Goal: Task Accomplishment & Management: Use online tool/utility

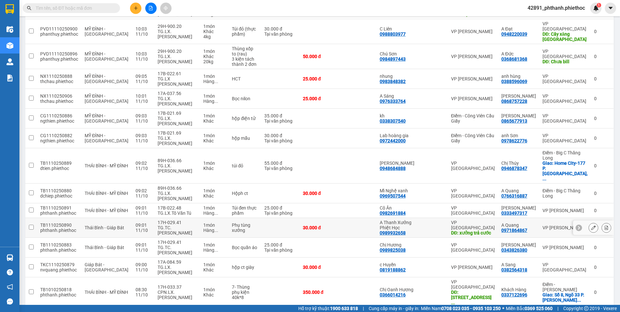
scroll to position [507, 0]
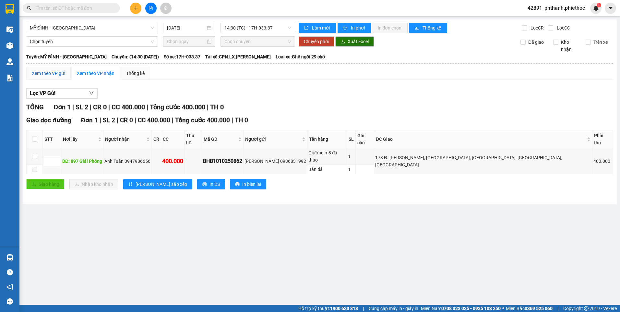
click at [62, 75] on div "Xem theo VP gửi" at bounding box center [48, 73] width 33 height 7
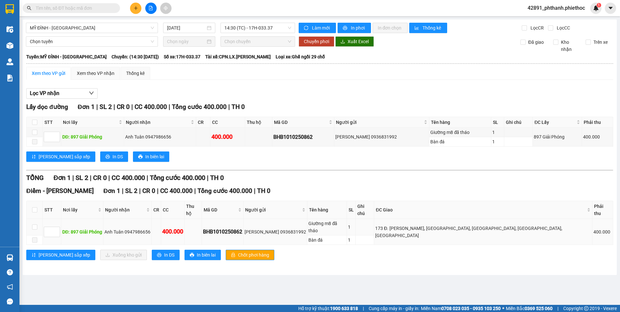
click at [37, 219] on td at bounding box center [35, 227] width 16 height 17
click at [34, 224] on input "checkbox" at bounding box center [34, 226] width 5 height 5
checkbox input "true"
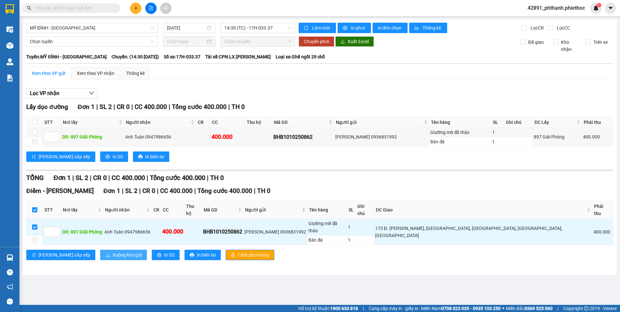
click at [112, 251] on span "Xuống kho gửi" at bounding box center [126, 254] width 29 height 7
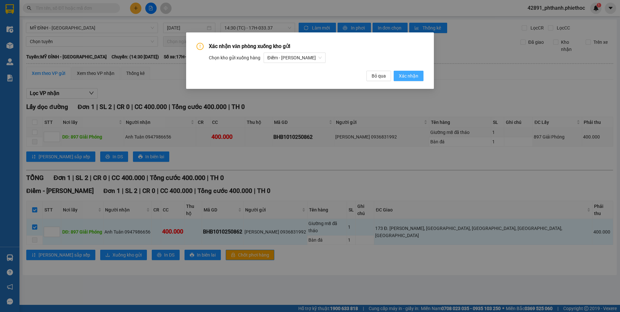
click at [406, 76] on span "Xác nhận" at bounding box center [408, 75] width 19 height 7
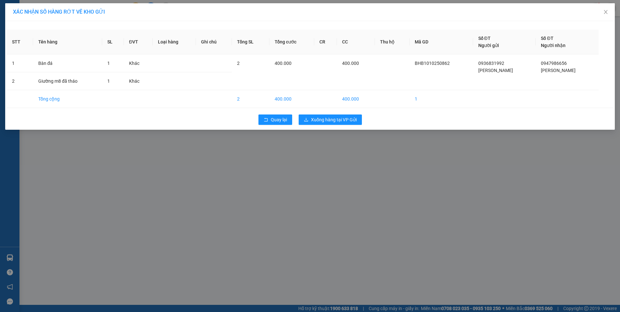
click at [339, 112] on div "Quay lại Xuống hàng tại VP Gửi" at bounding box center [310, 119] width 606 height 17
click at [338, 119] on span "Xuống hàng tại VP Gửi" at bounding box center [334, 119] width 46 height 7
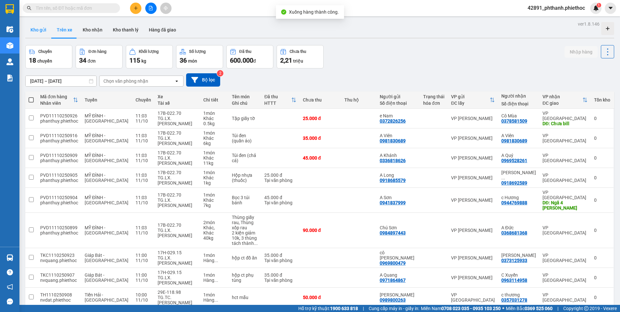
drag, startPoint x: 37, startPoint y: 24, endPoint x: 43, endPoint y: 33, distance: 10.3
click at [37, 24] on button "Kho gửi" at bounding box center [38, 30] width 26 height 16
